Goal: Find specific page/section: Find specific page/section

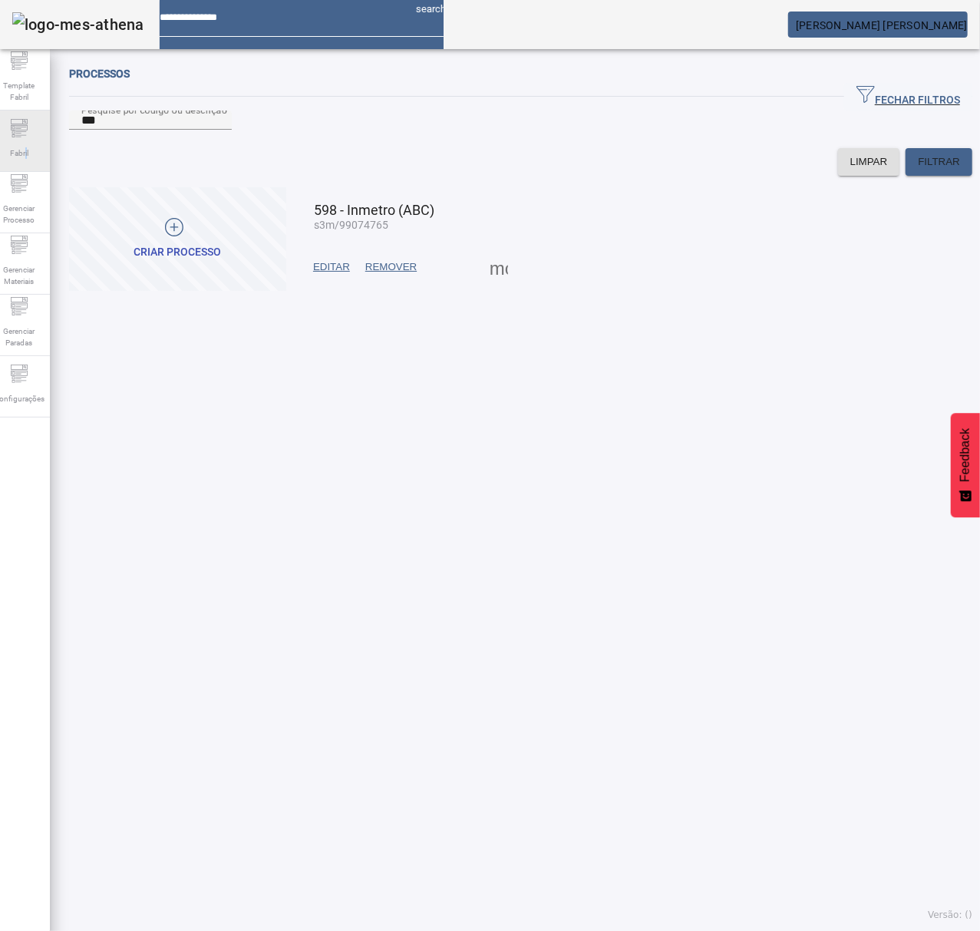
click at [37, 164] on div "Fabril" at bounding box center [18, 141] width 61 height 61
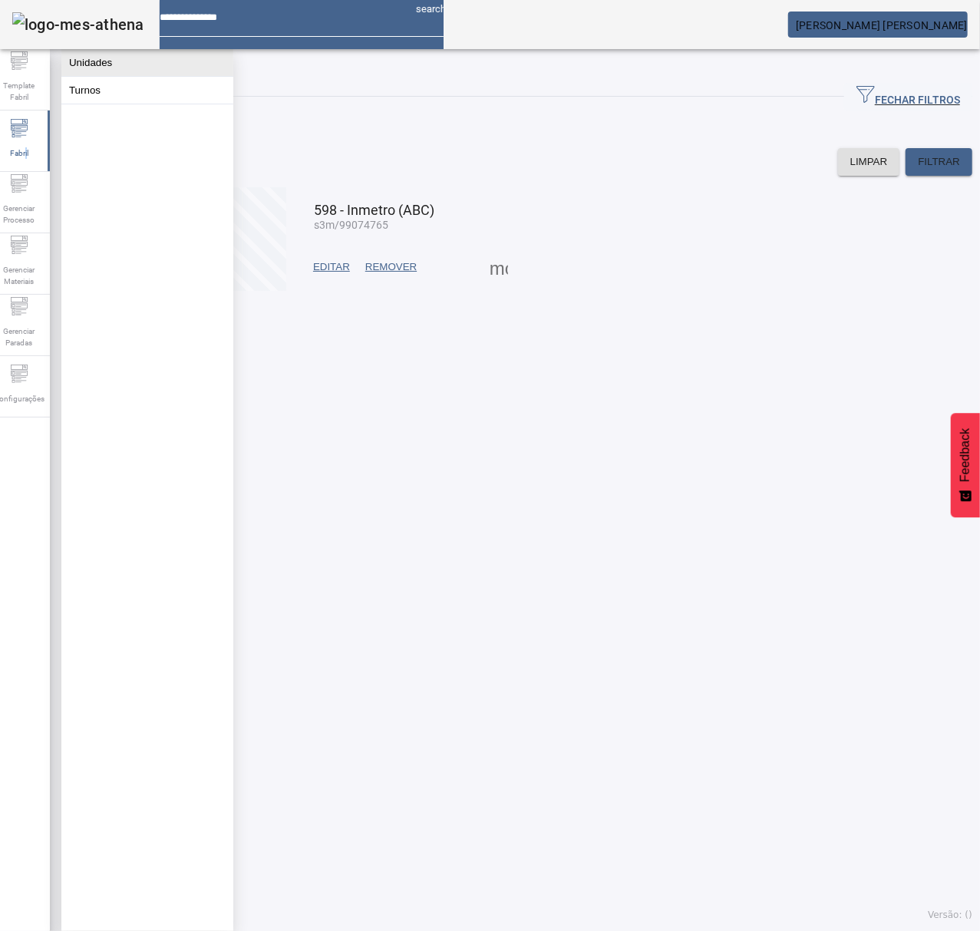
click at [148, 60] on button "Unidades" at bounding box center [147, 62] width 172 height 27
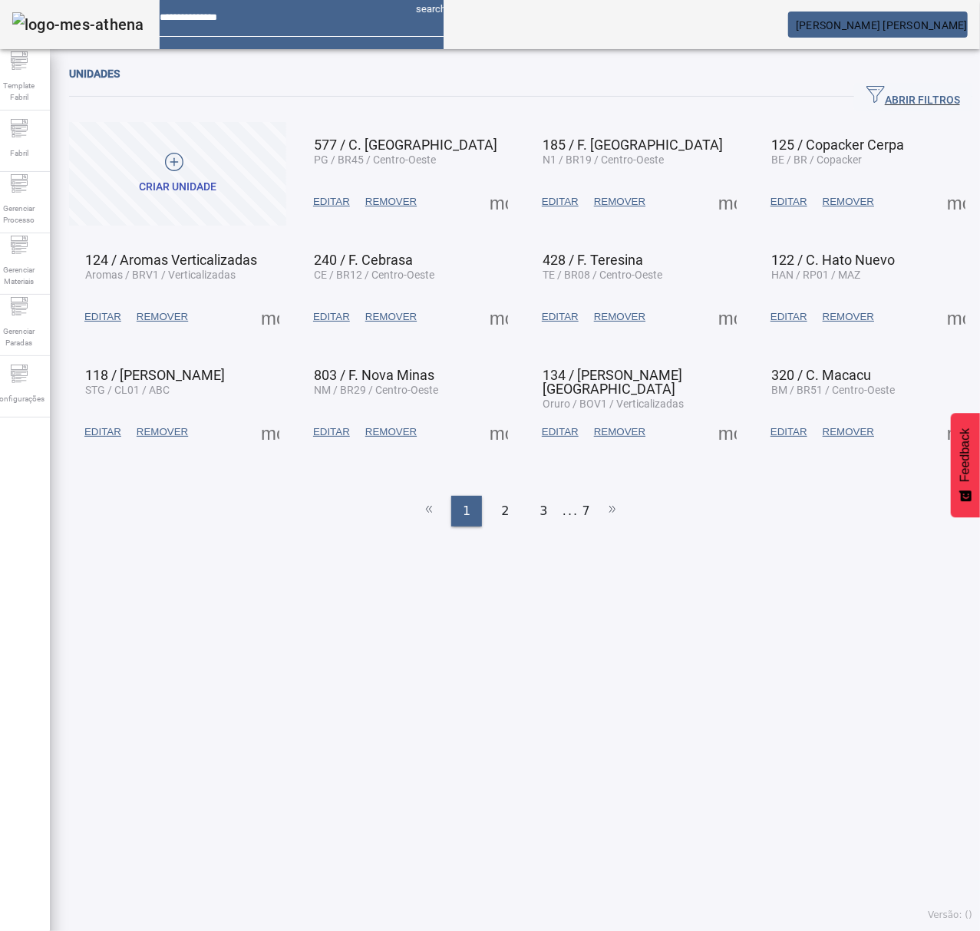
click at [784, 88] on span "ABRIR FILTROS" at bounding box center [914, 96] width 94 height 23
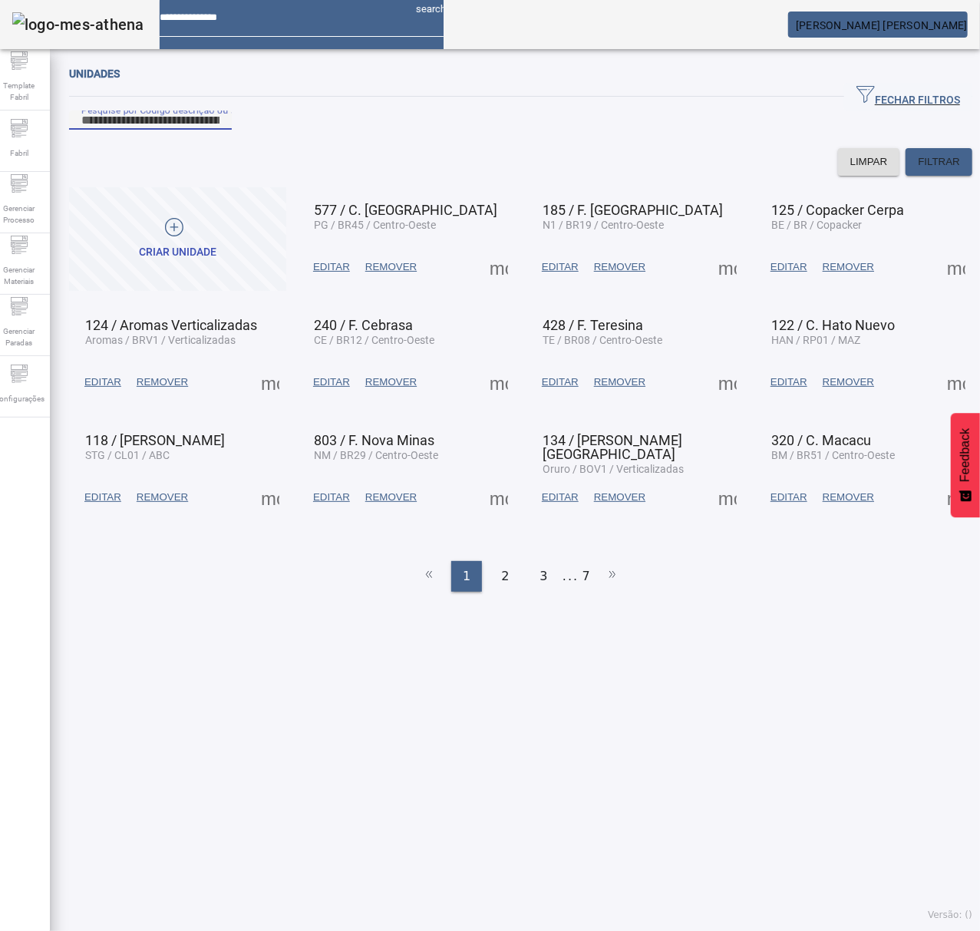
drag, startPoint x: 615, startPoint y: 139, endPoint x: 623, endPoint y: 147, distance: 11.9
click at [220, 130] on input "Pesquise por Código descrição ou sigla" at bounding box center [150, 120] width 138 height 18
type input "***"
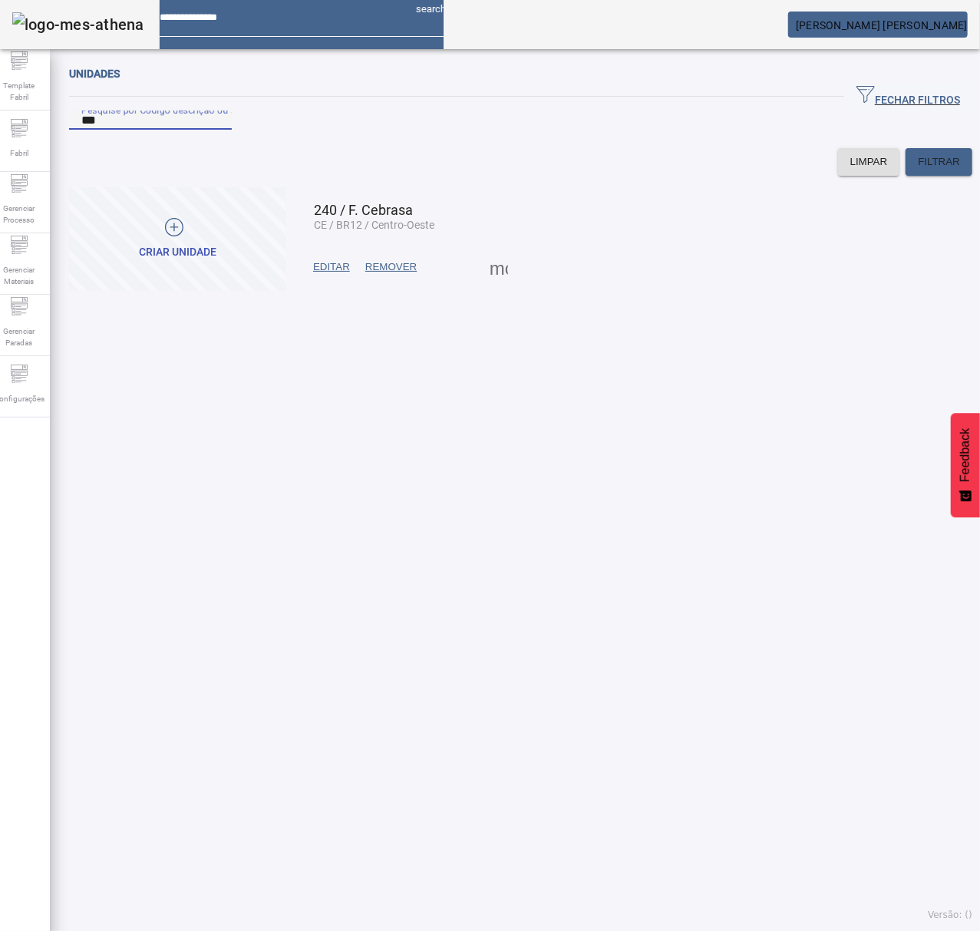
click at [498, 286] on span at bounding box center [499, 267] width 37 height 37
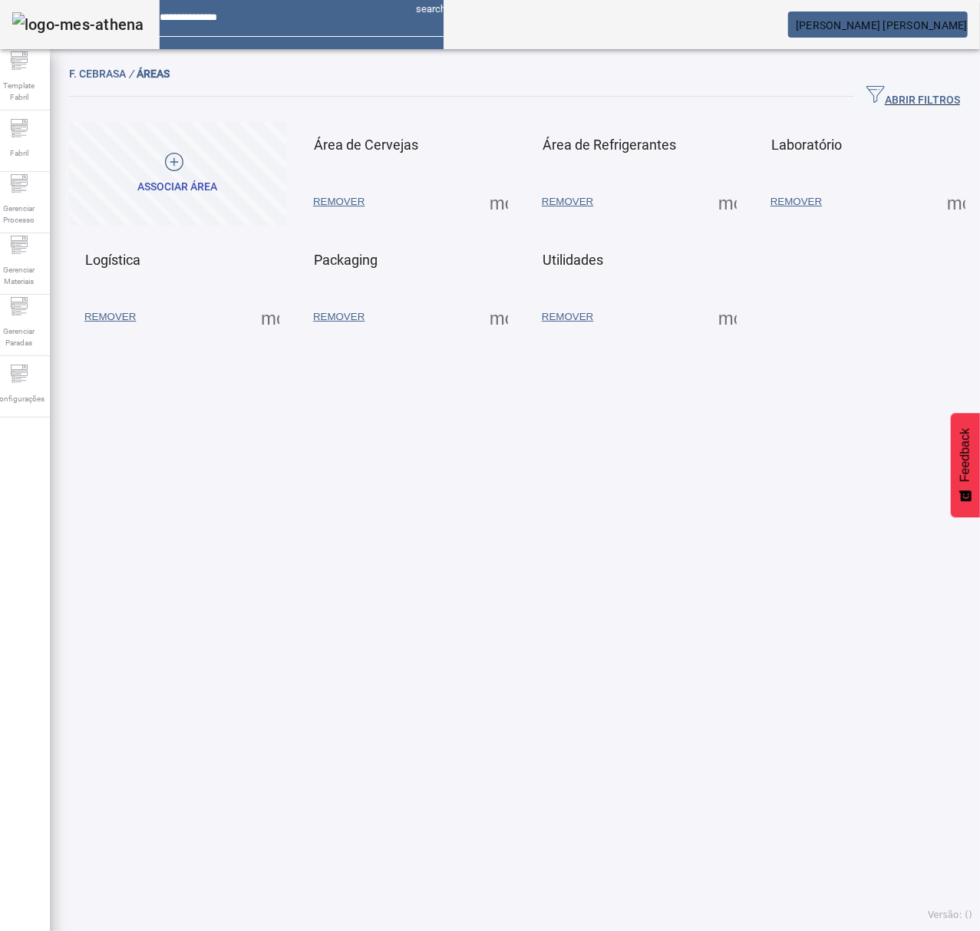
click at [490, 324] on span at bounding box center [499, 317] width 37 height 37
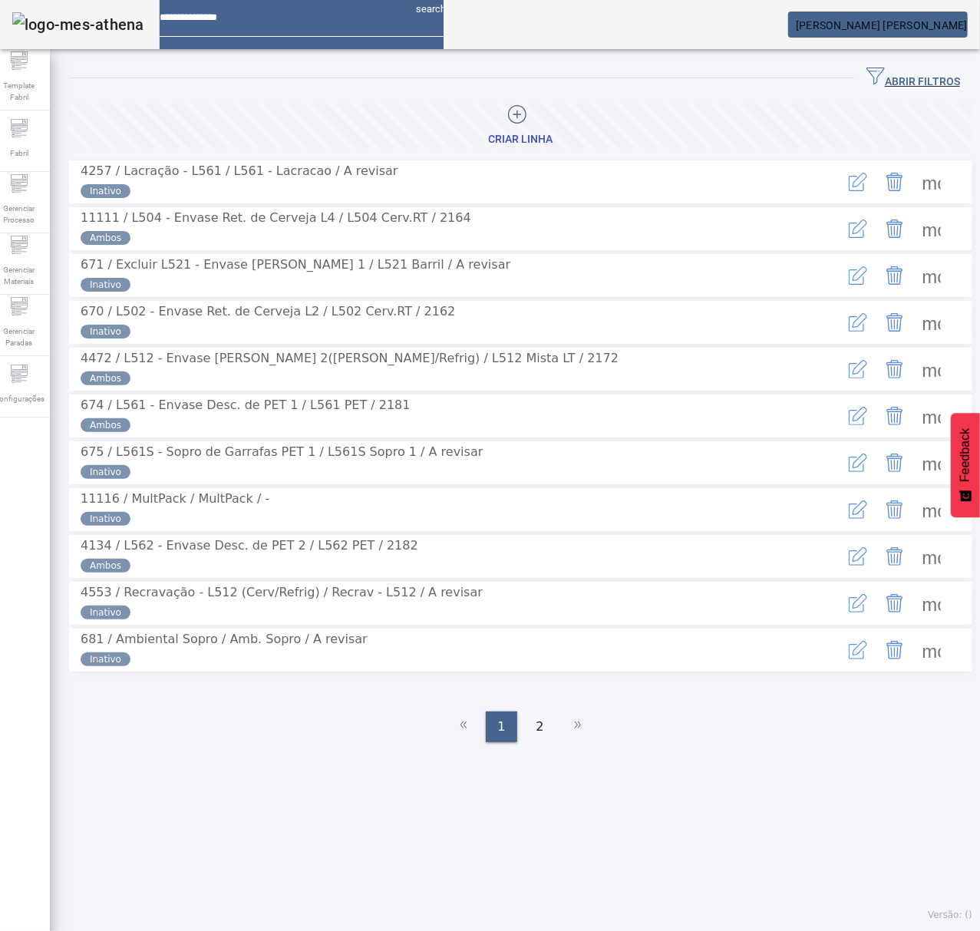
drag, startPoint x: 898, startPoint y: 69, endPoint x: 848, endPoint y: 112, distance: 66.4
click at [784, 75] on span "ABRIR FILTROS" at bounding box center [914, 78] width 94 height 23
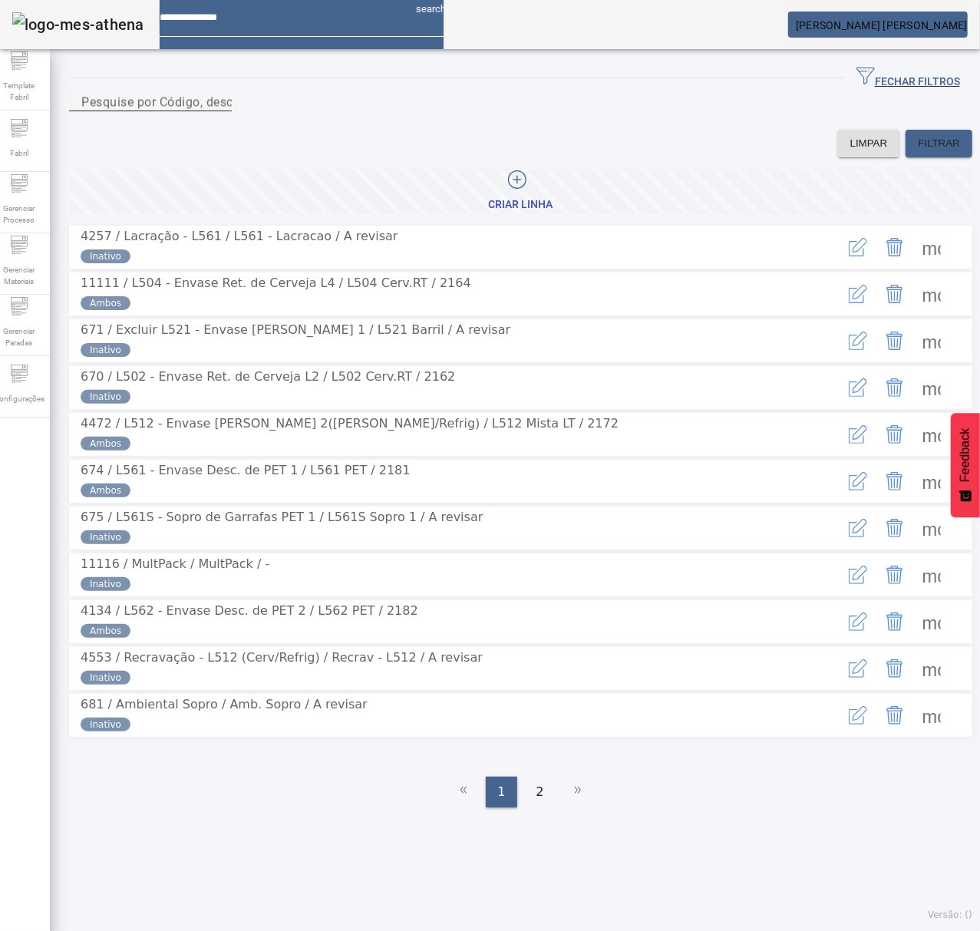
drag, startPoint x: 719, startPoint y: 123, endPoint x: 722, endPoint y: 133, distance: 10.4
click at [220, 111] on div "Pesquise por Código, descrição, descrição abreviada ou descrição SAP" at bounding box center [150, 101] width 138 height 19
type input "***"
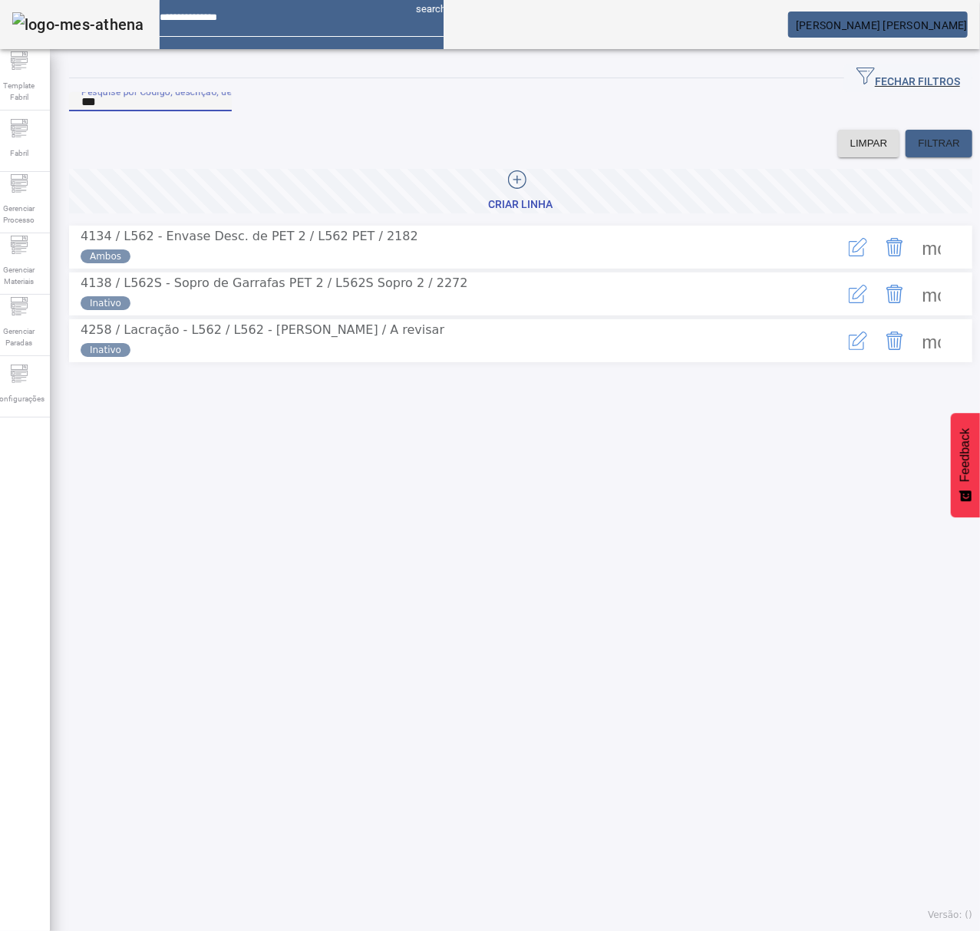
click at [784, 312] on span at bounding box center [932, 294] width 37 height 37
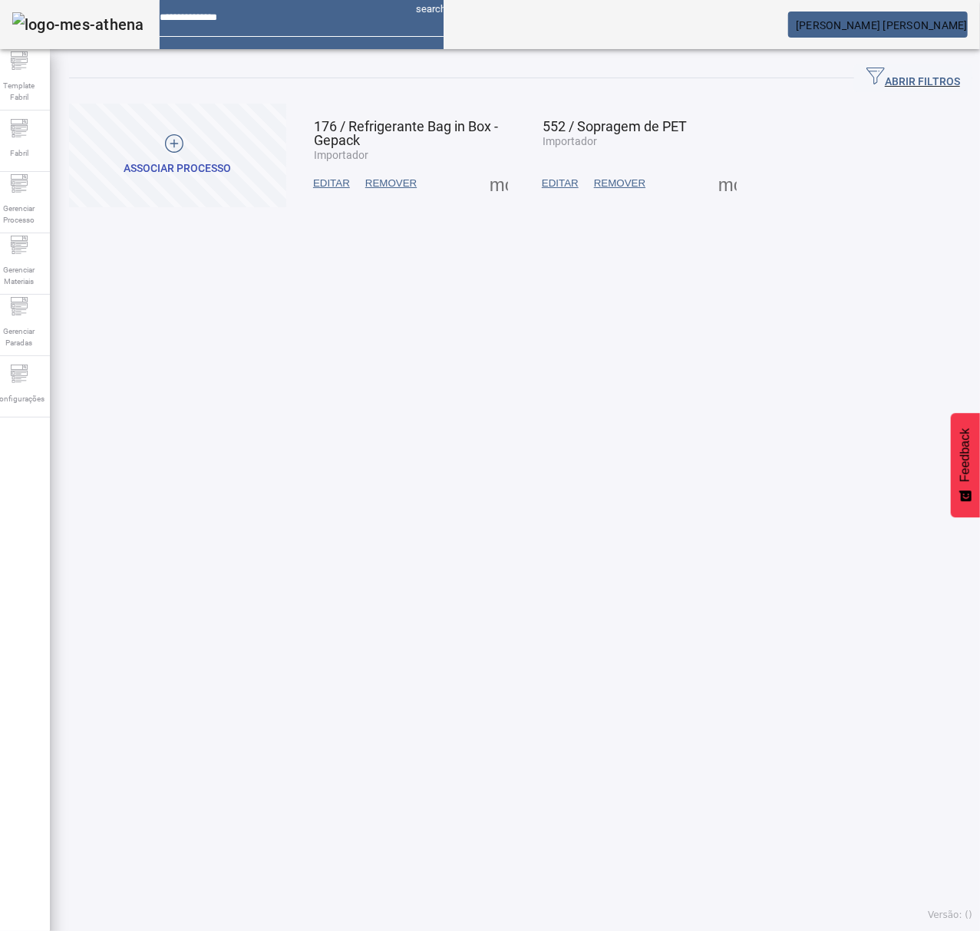
click at [716, 180] on span at bounding box center [727, 183] width 37 height 37
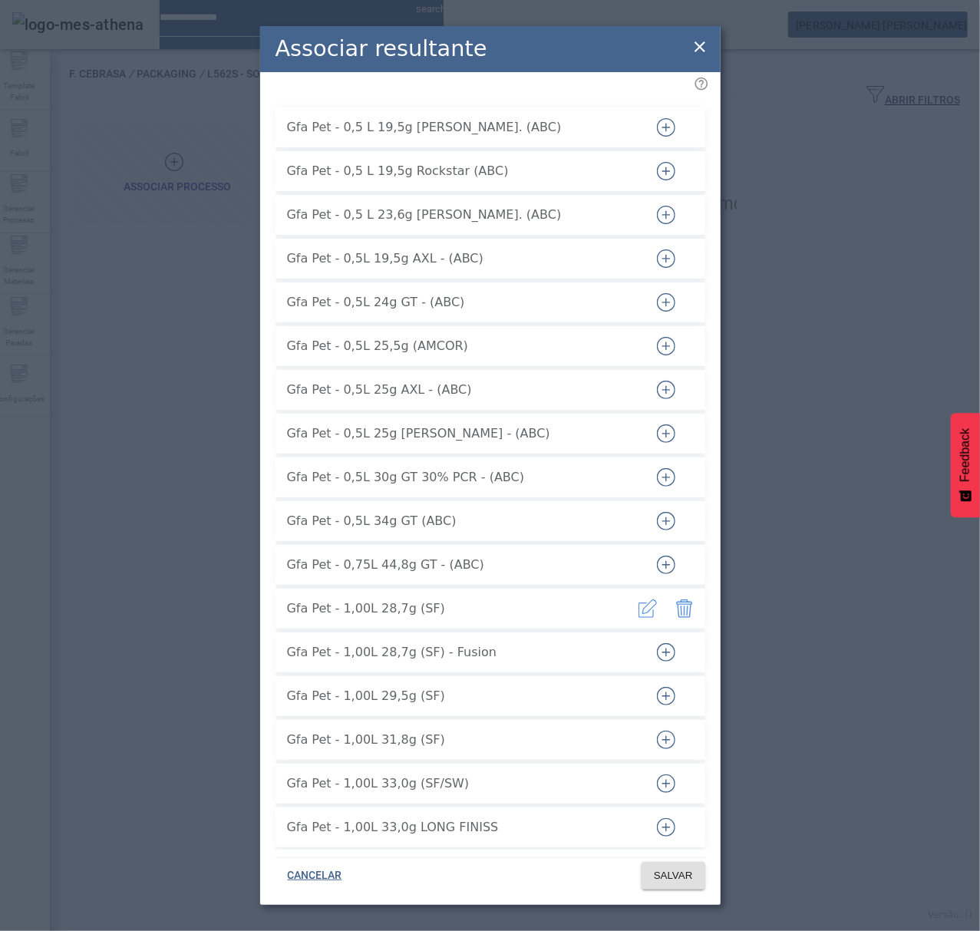
scroll to position [1098, 0]
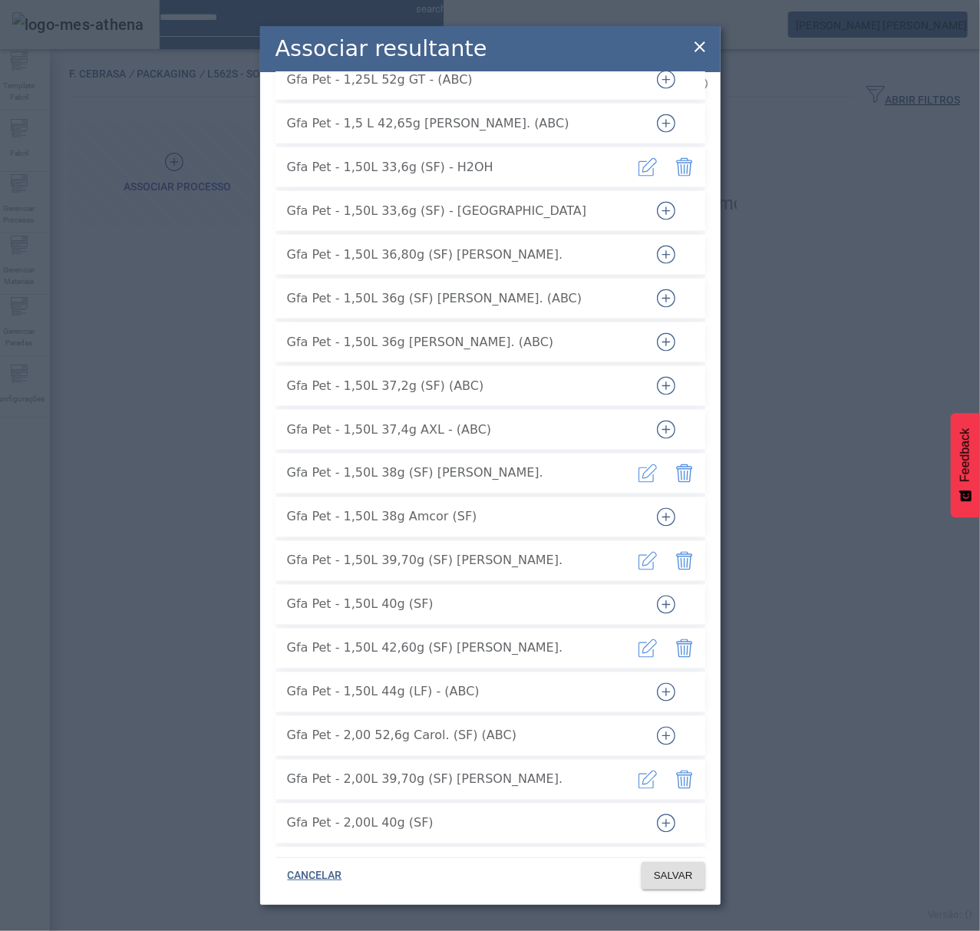
click at [707, 41] on icon at bounding box center [700, 47] width 18 height 18
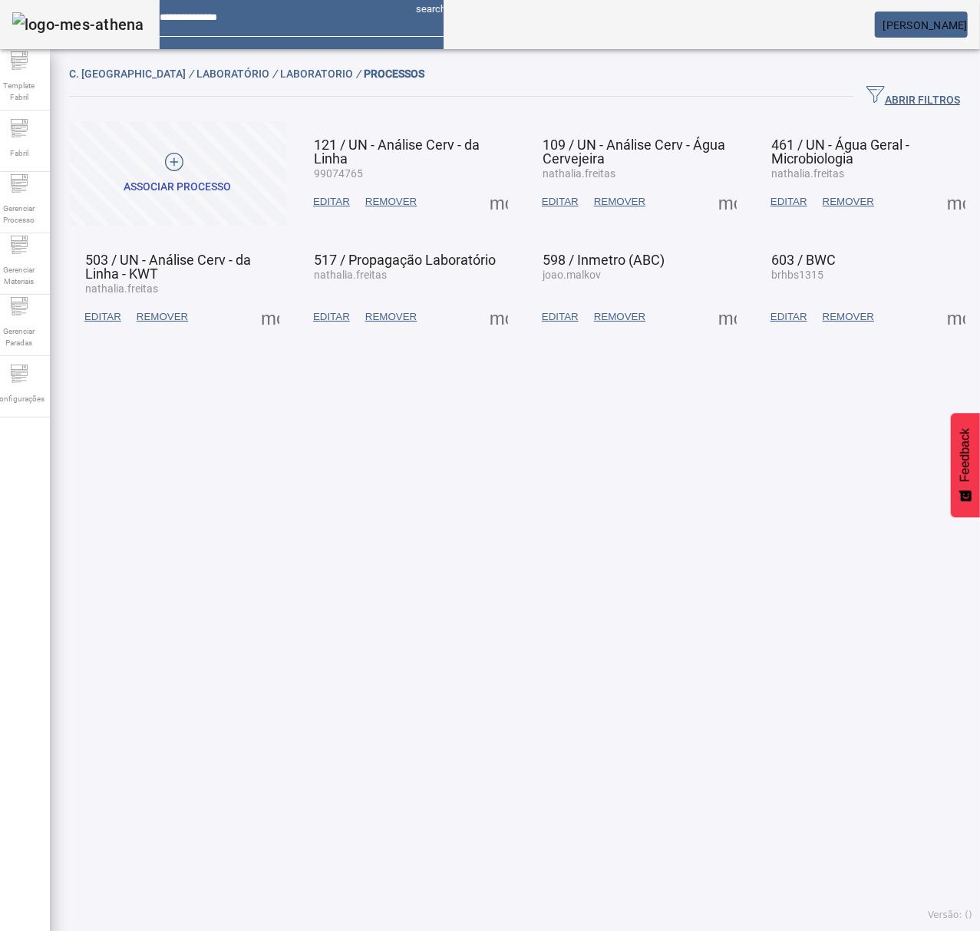
click at [25, 418] on aside "Template Fabril Fabril Gerenciar Processo Gerenciar Materiais Gerenciar Paradas…" at bounding box center [18, 519] width 61 height 940
